Goal: Task Accomplishment & Management: Manage account settings

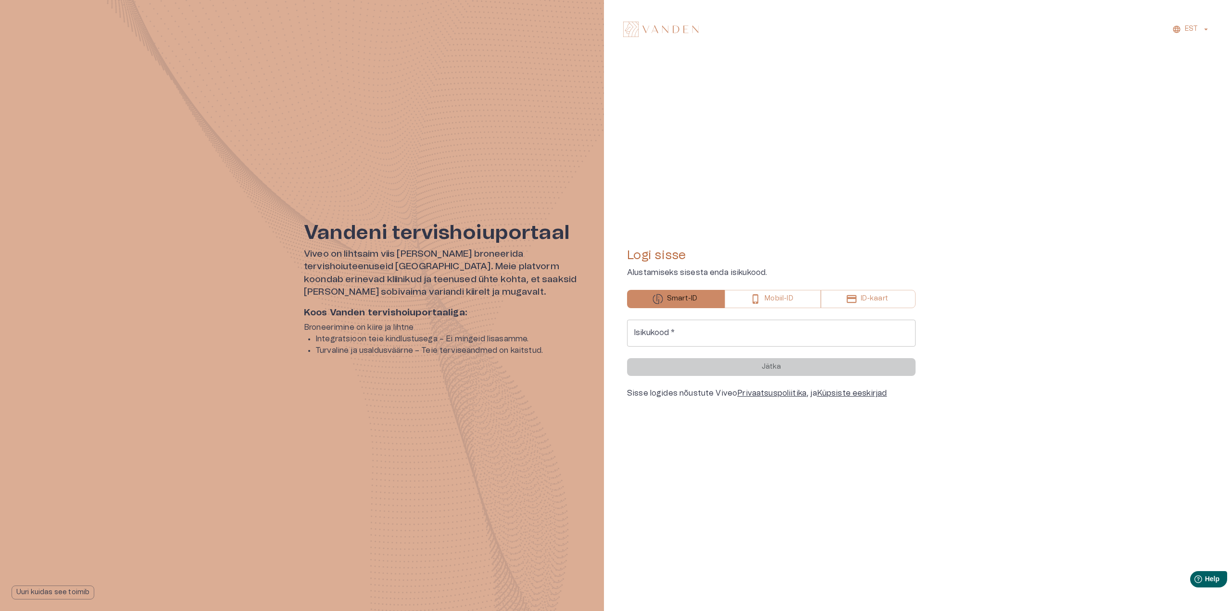
click at [764, 301] on button "Mobiil-ID" at bounding box center [773, 299] width 96 height 18
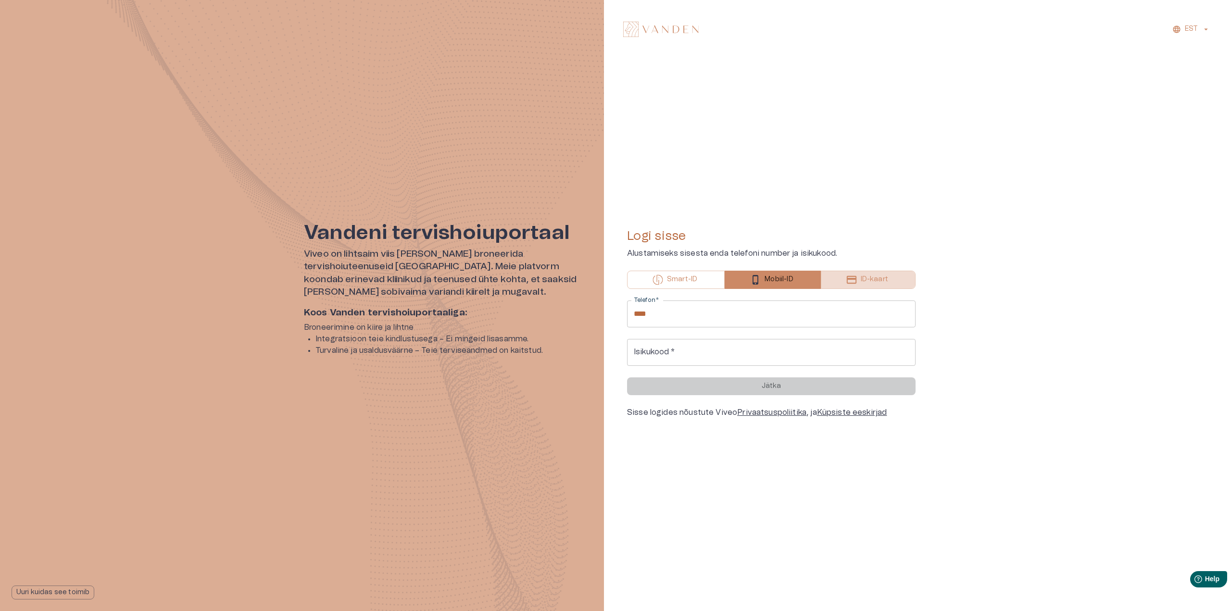
click at [896, 280] on button "ID-kaart" at bounding box center [868, 280] width 95 height 18
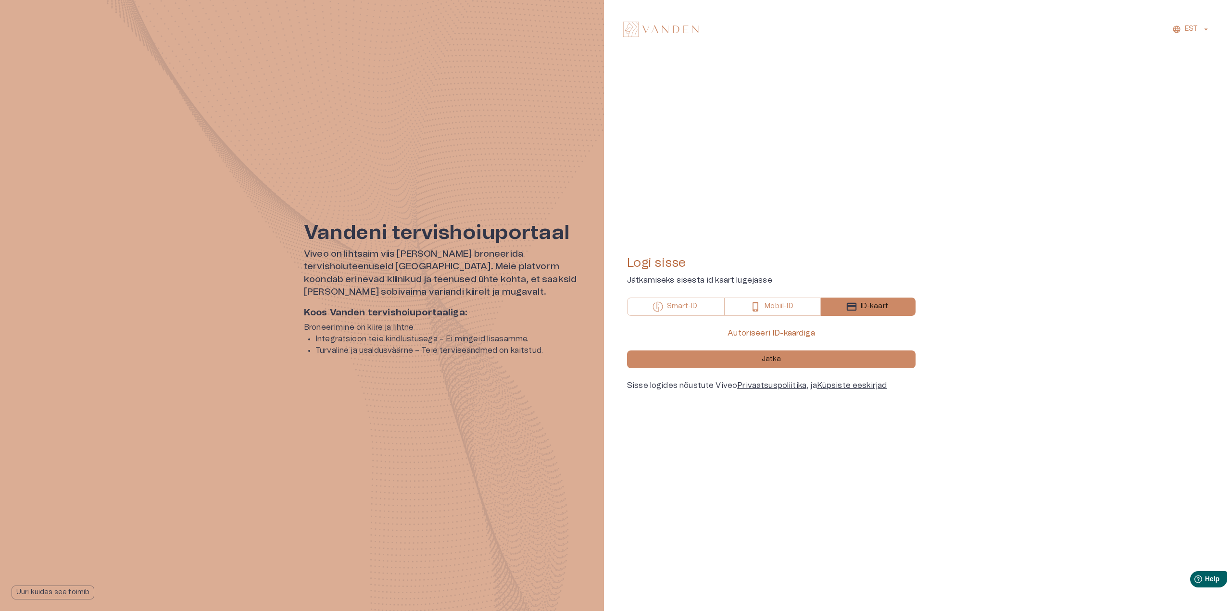
click at [700, 312] on button "Smart-ID" at bounding box center [676, 307] width 98 height 18
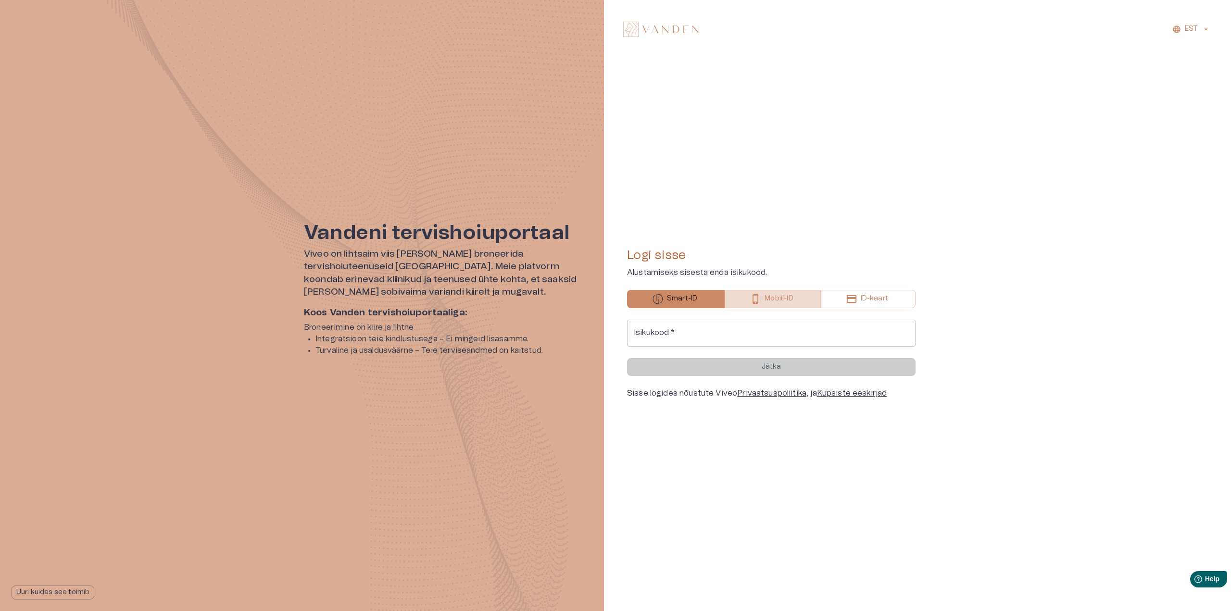
click at [750, 296] on button "Mobiil-ID" at bounding box center [773, 299] width 96 height 18
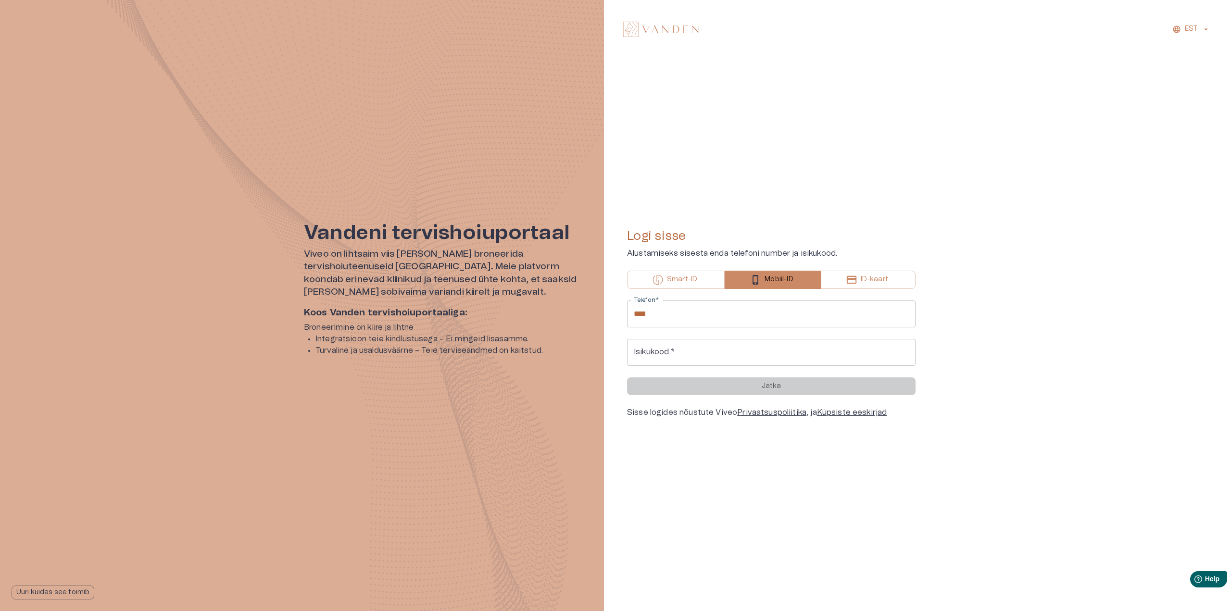
click at [872, 272] on button "ID-kaart" at bounding box center [868, 280] width 95 height 18
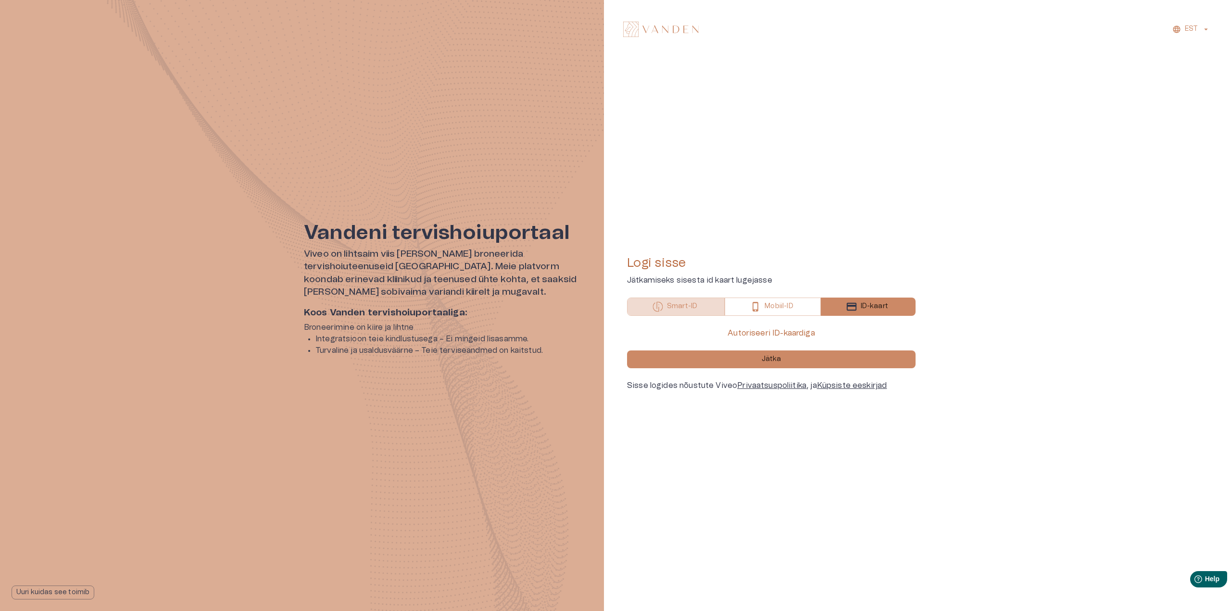
click at [685, 306] on p "Smart-ID" at bounding box center [682, 307] width 30 height 10
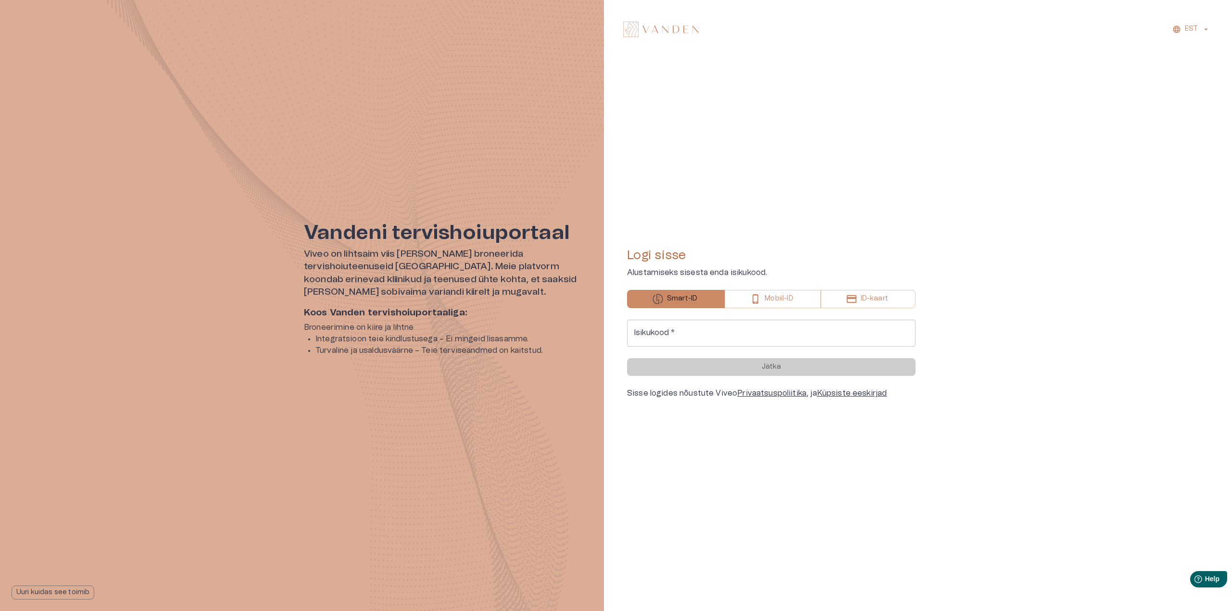
click at [1195, 28] on p "EST" at bounding box center [1191, 29] width 13 height 10
click at [1193, 75] on li "Inglise" at bounding box center [1196, 69] width 48 height 17
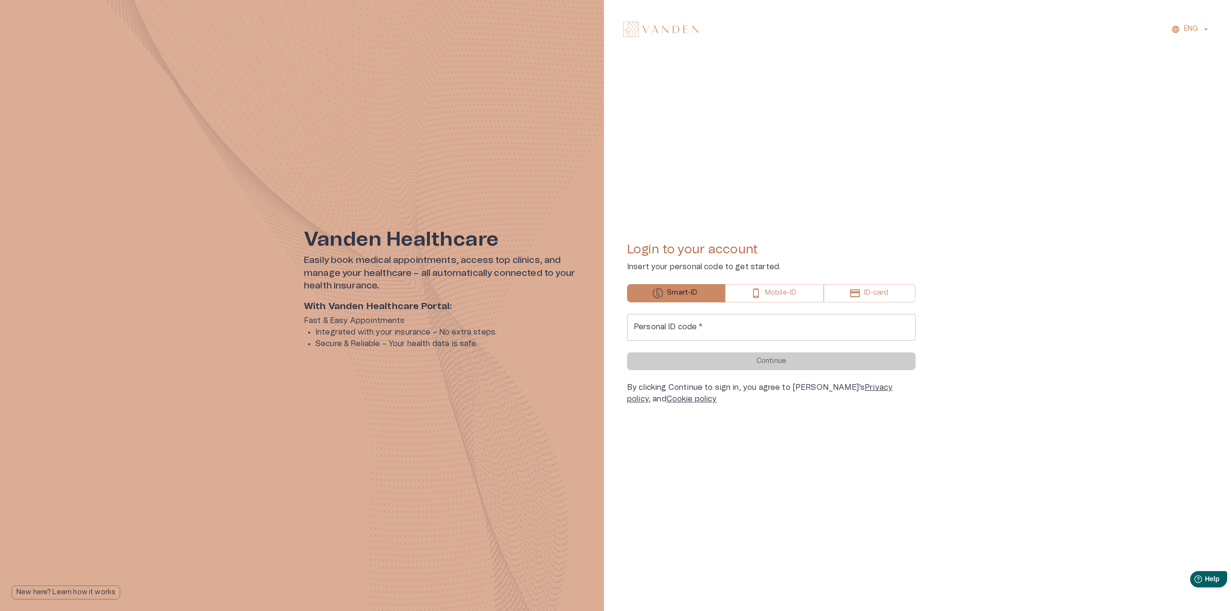
click at [769, 291] on p "Mobile-ID" at bounding box center [780, 293] width 31 height 10
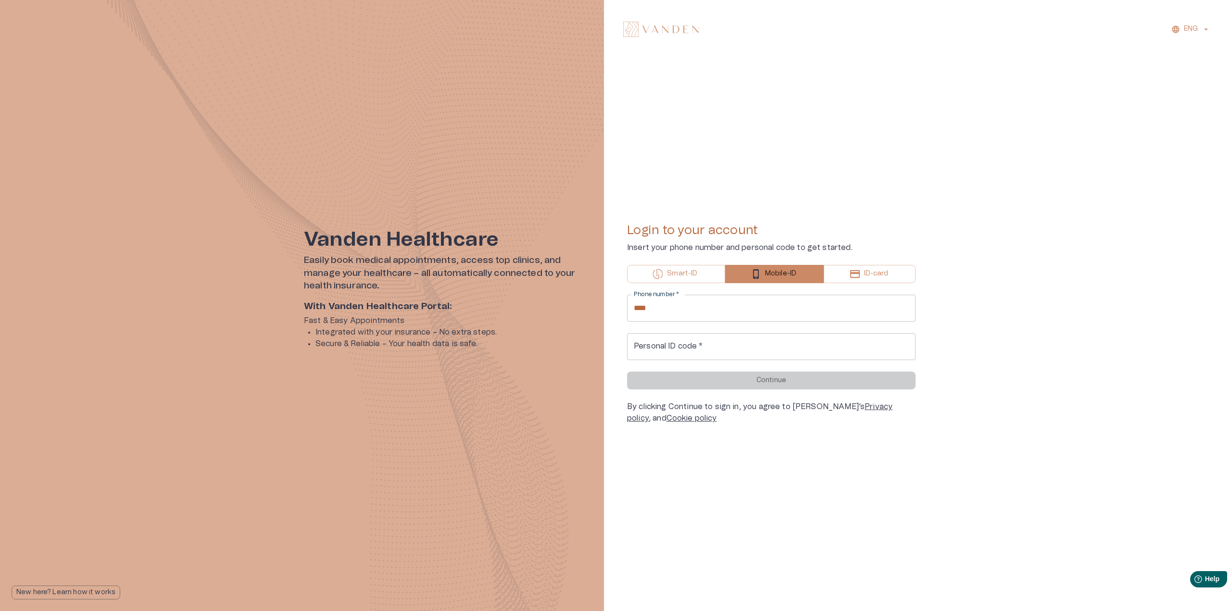
click at [845, 293] on div "Login to your account Insert your phone number and personal code to get started…" at bounding box center [771, 324] width 289 height 202
click at [846, 270] on button "ID-card" at bounding box center [870, 274] width 92 height 18
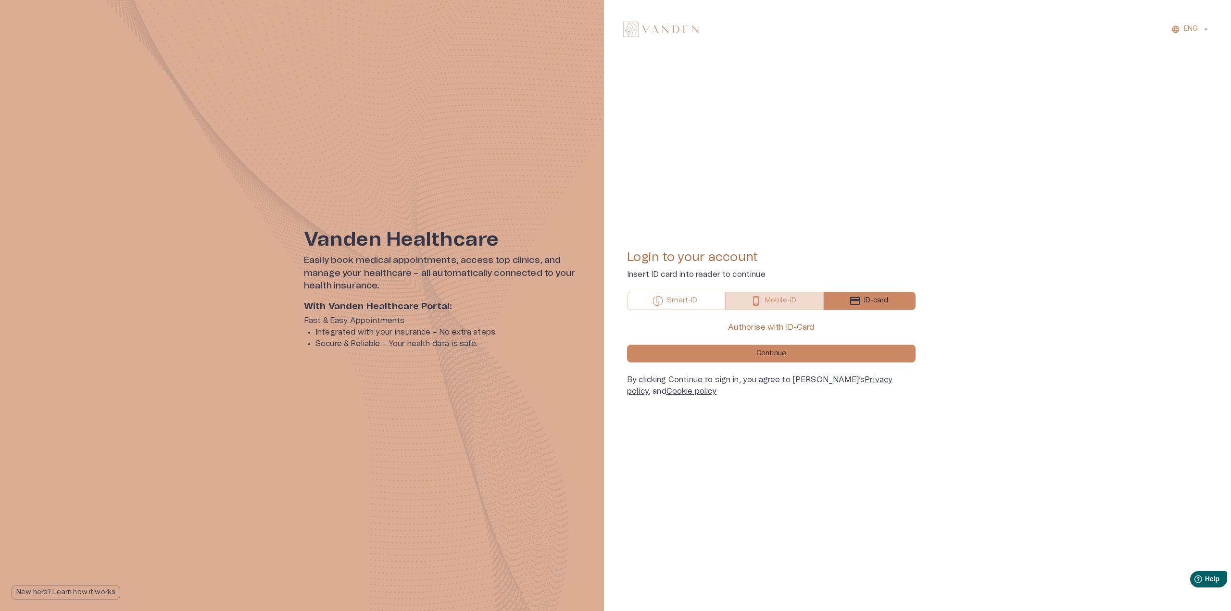
click at [777, 304] on p "Mobile-ID" at bounding box center [780, 301] width 31 height 10
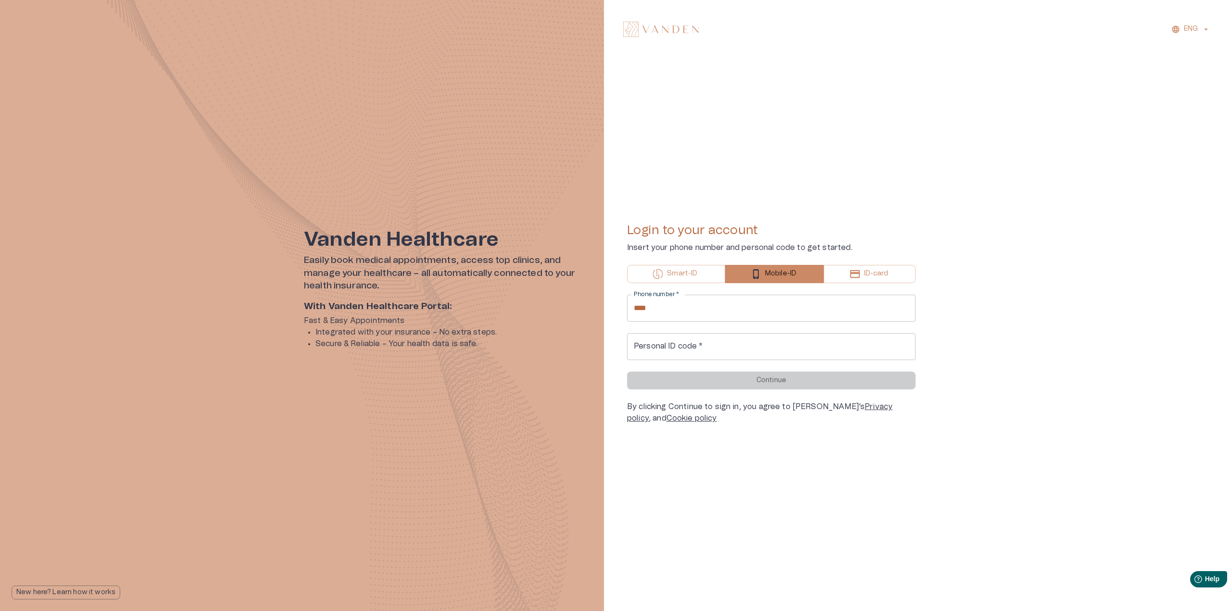
click at [667, 257] on div "Login to your account Insert your phone number and personal code to get started…" at bounding box center [771, 324] width 289 height 202
click at [667, 271] on button "Smart-ID" at bounding box center [676, 274] width 98 height 18
